Goal: Information Seeking & Learning: Learn about a topic

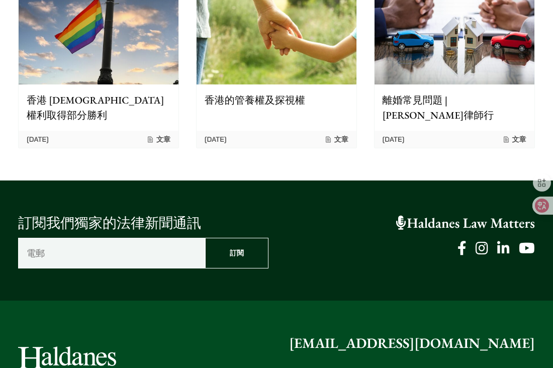
scroll to position [1236, 0]
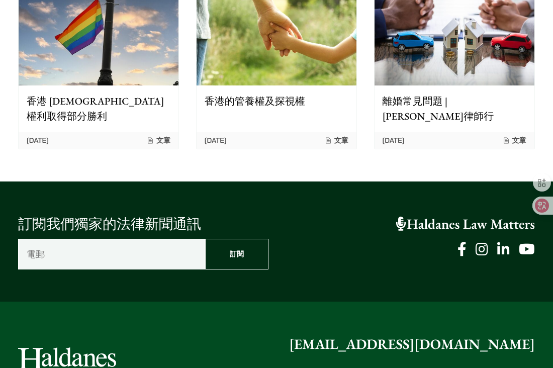
click at [427, 94] on p "離婚常見問題 | [PERSON_NAME]律師行" at bounding box center [455, 109] width 144 height 30
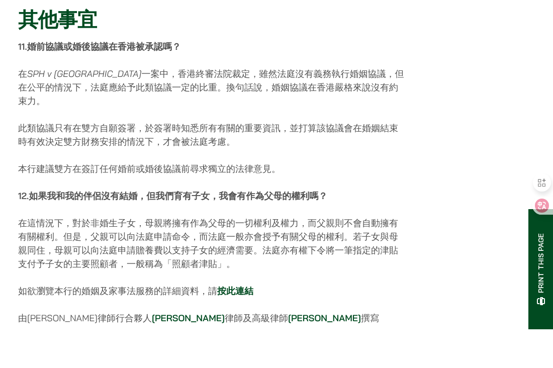
scroll to position [2515, 0]
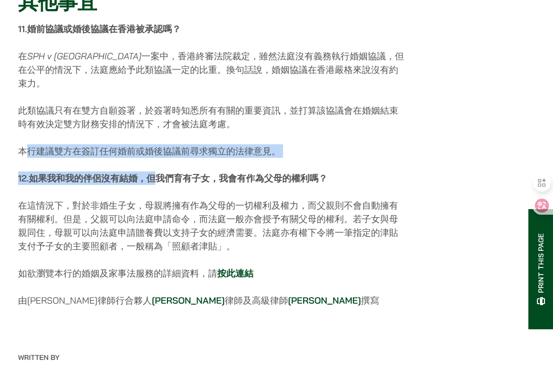
drag, startPoint x: 24, startPoint y: 102, endPoint x: 157, endPoint y: 112, distance: 134.2
click at [157, 112] on div "其他事宜 11. 婚前協議或婚後協議在香港被承認嗎？ 在 SPH v SA 一案中，香港終審法院裁定，雖然法庭沒有義務執行婚姻協議，但在公平的情況下，法庭應給…" at bounding box center [212, 12] width 388 height 590
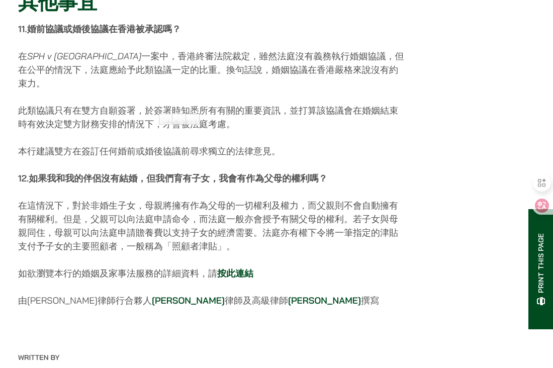
click at [145, 199] on p "在這情況下，對於非婚生子女，母親將擁有作為父母的一切權利及權力，而父親則不會自動擁有有關權利。但是，父親可以向法庭申請命令，而法庭一般亦會授予有關父母的權利。…" at bounding box center [212, 226] width 388 height 54
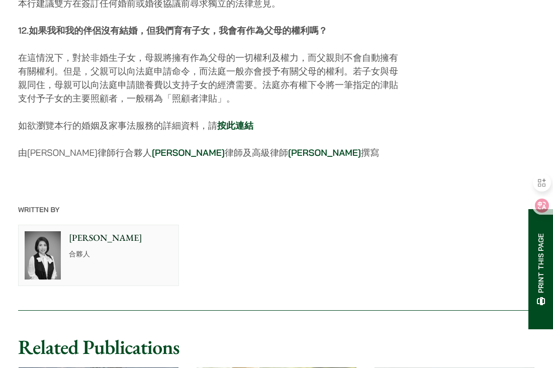
scroll to position [2665, 0]
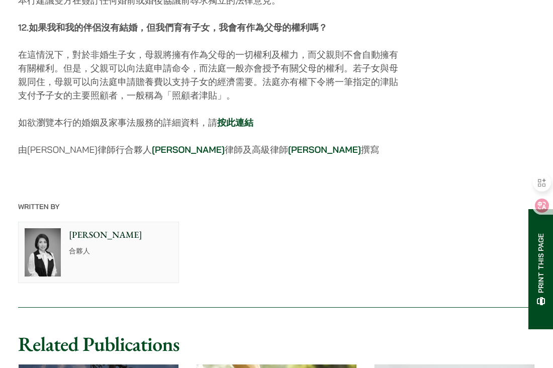
click at [233, 117] on strong "按此連結" at bounding box center [235, 123] width 36 height 12
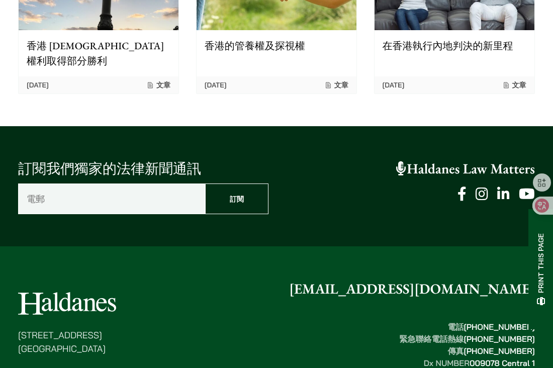
scroll to position [3164, 0]
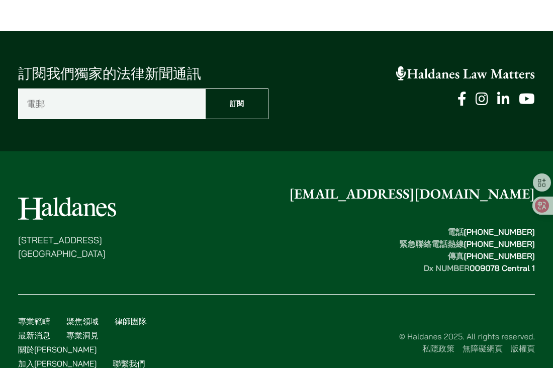
scroll to position [1387, 0]
